Goal: Navigation & Orientation: Understand site structure

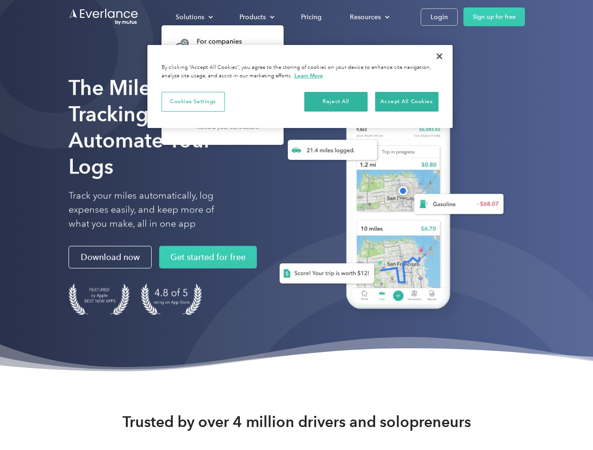
click at [194, 17] on div "Solutions" at bounding box center [189, 17] width 29 height 12
click at [256, 17] on div "Products" at bounding box center [252, 17] width 26 height 12
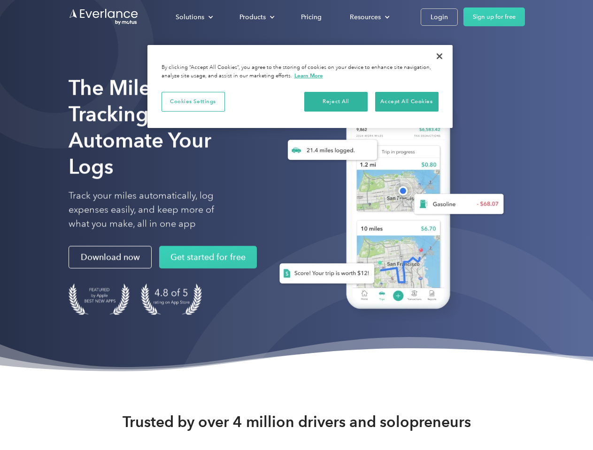
click at [368, 17] on div "Resources" at bounding box center [365, 17] width 31 height 12
click at [193, 101] on button "Cookies Settings" at bounding box center [192, 102] width 63 height 20
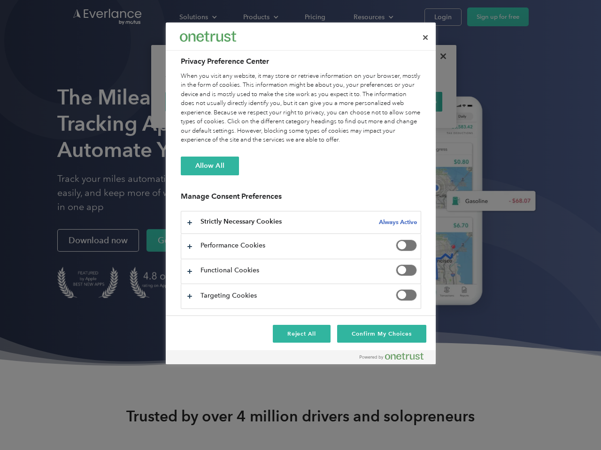
click at [336, 101] on div "When you visit any website, it may store or retrieve information on your browse…" at bounding box center [301, 108] width 240 height 73
click at [406, 101] on div "When you visit any website, it may store or retrieve information on your browse…" at bounding box center [301, 108] width 240 height 73
click at [439, 56] on div at bounding box center [300, 225] width 601 height 450
